Goal: Information Seeking & Learning: Learn about a topic

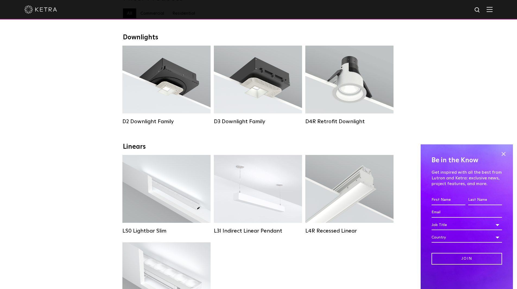
scroll to position [74, 0]
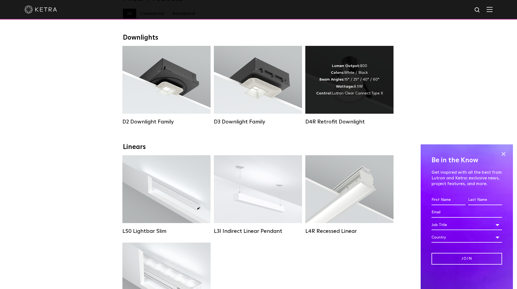
click at [360, 94] on span "Lutron Clear Connect Type X" at bounding box center [357, 93] width 51 height 4
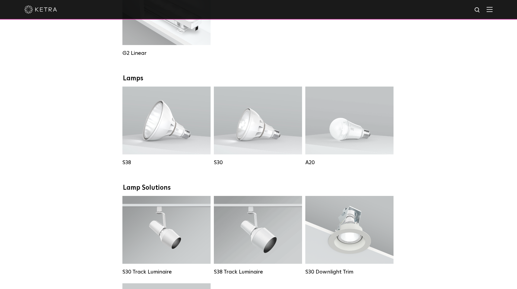
scroll to position [339, 0]
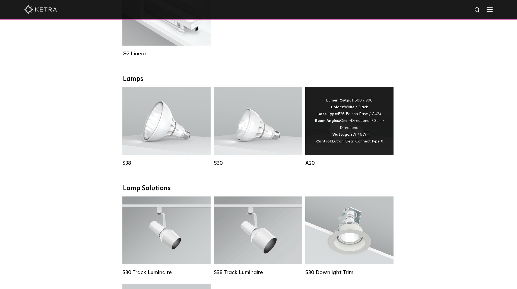
click at [339, 129] on div "Lumen Output: 600 / 800 Colors: White / Black Base Type: E26 Edison Base / GU24…" at bounding box center [349, 121] width 72 height 48
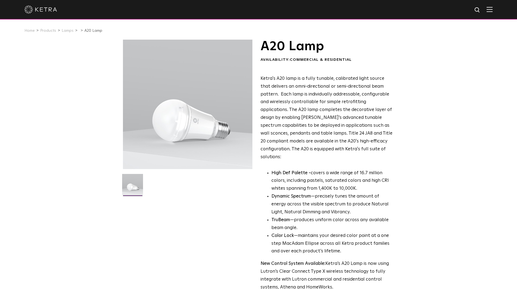
scroll to position [108, 0]
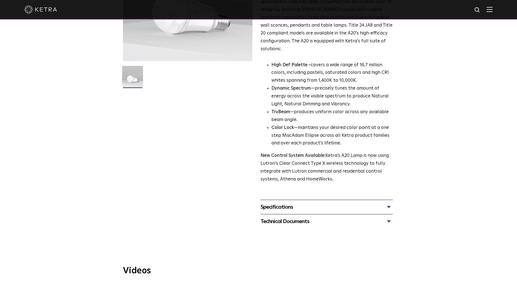
click at [289, 203] on div "Specifications" at bounding box center [327, 207] width 132 height 9
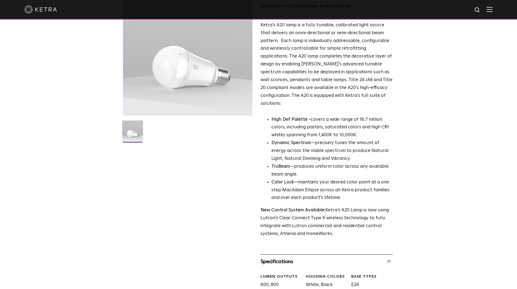
scroll to position [0, 0]
